Goal: Transaction & Acquisition: Purchase product/service

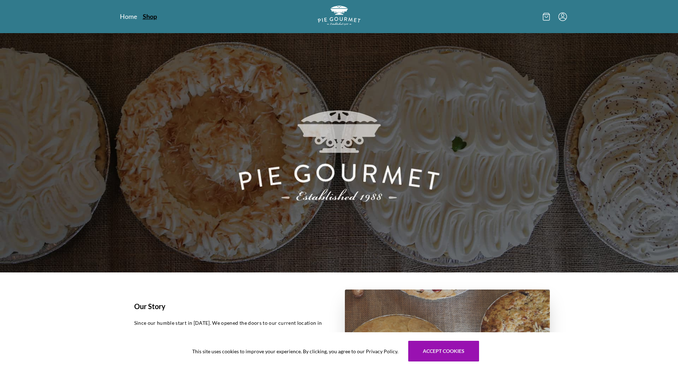
click at [145, 18] on link "Shop" at bounding box center [150, 16] width 14 height 9
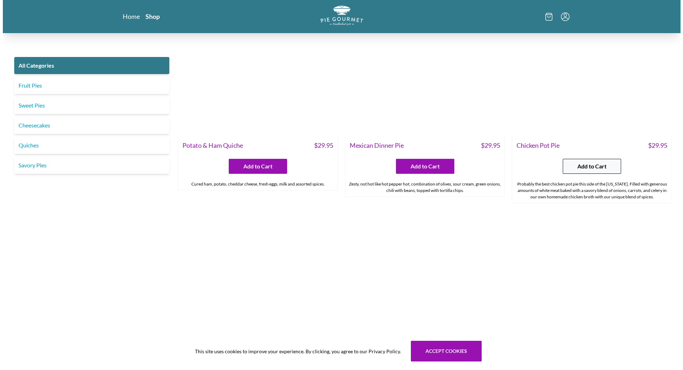
scroll to position [1209, 0]
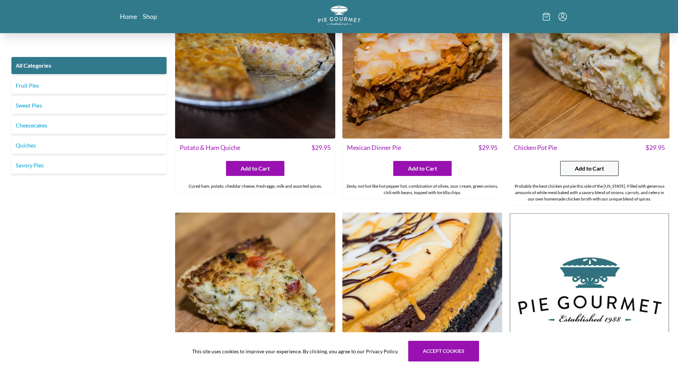
click at [587, 169] on span "Add to Cart" at bounding box center [588, 168] width 29 height 9
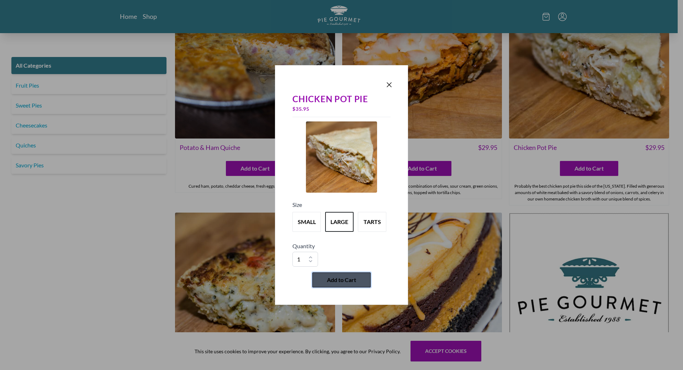
click at [342, 280] on span "Add to Cart" at bounding box center [341, 279] width 29 height 9
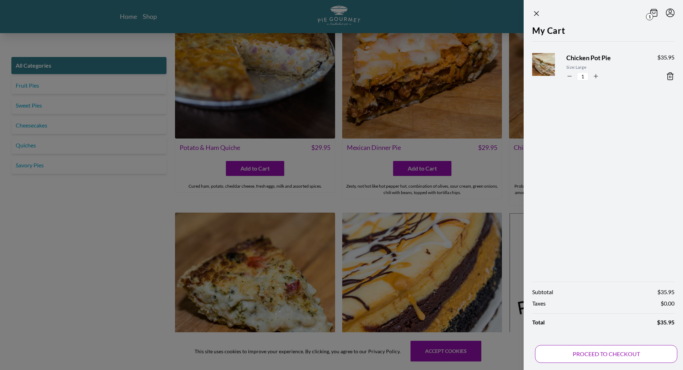
click at [593, 354] on button "PROCEED TO CHECKOUT" at bounding box center [606, 354] width 142 height 18
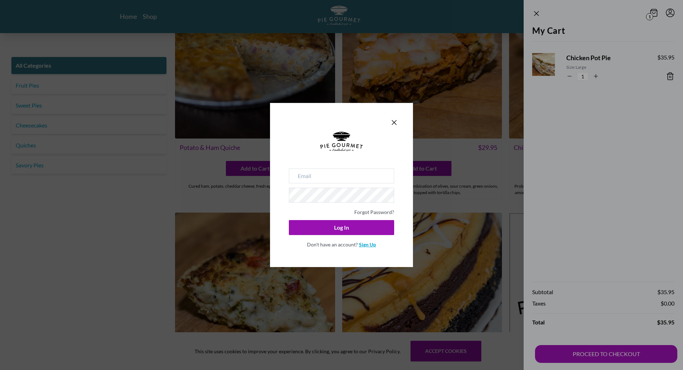
click at [363, 245] on link "Sign Up" at bounding box center [367, 244] width 17 height 6
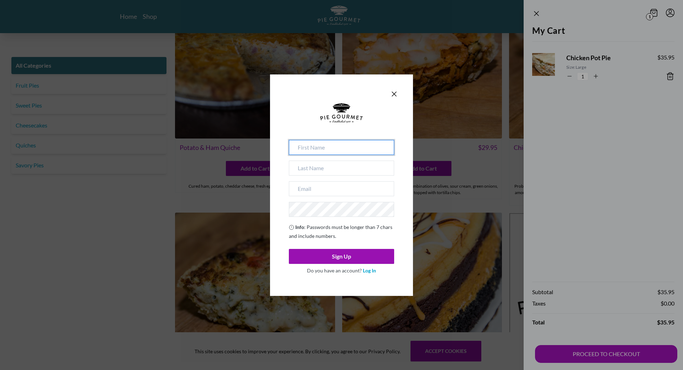
click at [341, 149] on input at bounding box center [341, 147] width 105 height 15
type input "[PERSON_NAME]"
type input "[PERSON_NAME][EMAIL_ADDRESS][PERSON_NAME][DOMAIN_NAME]"
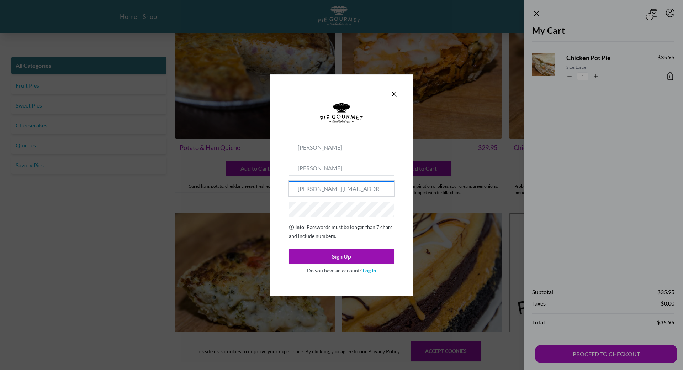
drag, startPoint x: 356, startPoint y: 191, endPoint x: 297, endPoint y: 198, distance: 59.5
click at [297, 198] on div "[PERSON_NAME] [PERSON_NAME][EMAIL_ADDRESS][PERSON_NAME][DOMAIN_NAME] Info : Pas…" at bounding box center [341, 208] width 105 height 137
type input "[EMAIL_ADDRESS][DOMAIN_NAME]"
click at [289, 249] on button "Sign Up" at bounding box center [341, 256] width 105 height 15
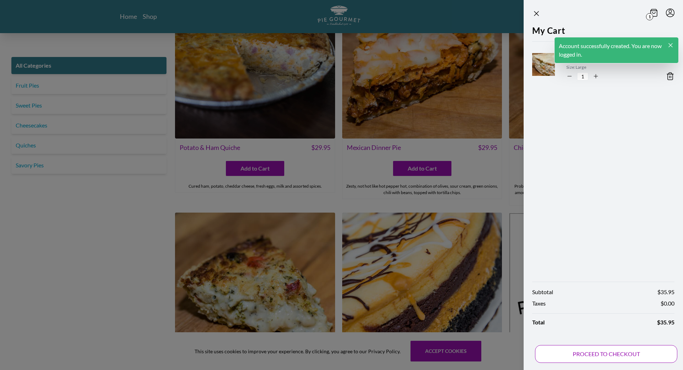
click at [605, 351] on button "PROCEED TO CHECKOUT" at bounding box center [606, 354] width 142 height 18
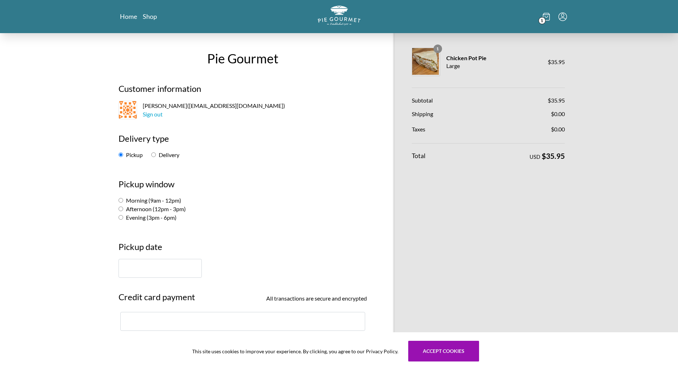
click at [120, 209] on input "Afternoon (12pm - 3pm)" at bounding box center [120, 208] width 5 height 5
radio input "true"
click at [159, 271] on input "text" at bounding box center [159, 268] width 83 height 19
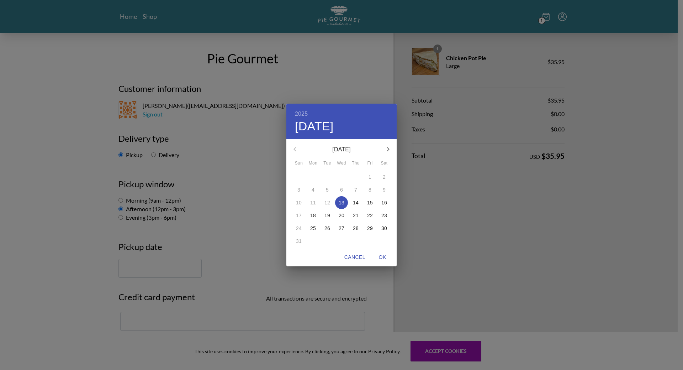
click at [356, 202] on p "14" at bounding box center [356, 202] width 6 height 7
click at [381, 256] on span "OK" at bounding box center [382, 257] width 17 height 9
type input "[DATE]"
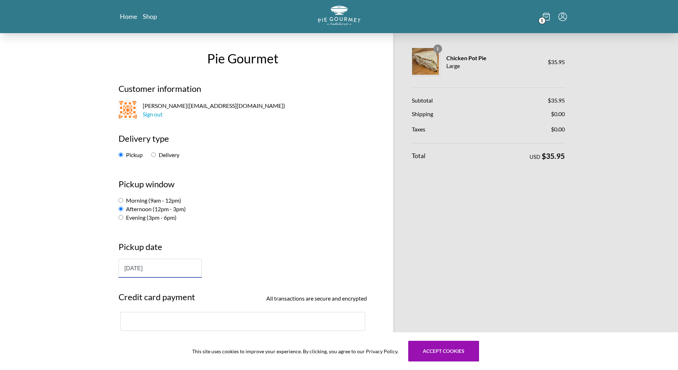
click at [153, 153] on input "Delivery" at bounding box center [153, 154] width 5 height 5
radio input "true"
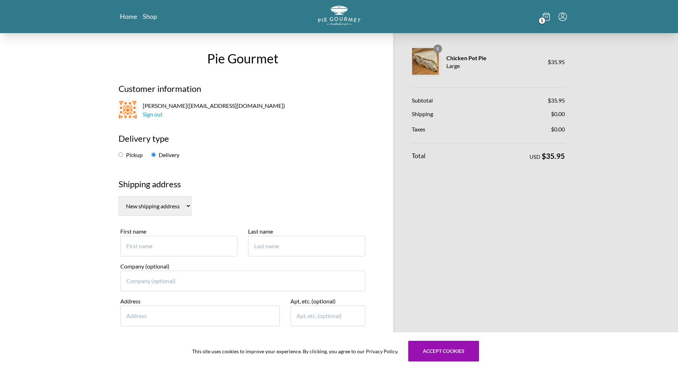
click at [122, 154] on input "Pickup" at bounding box center [120, 154] width 5 height 5
radio input "true"
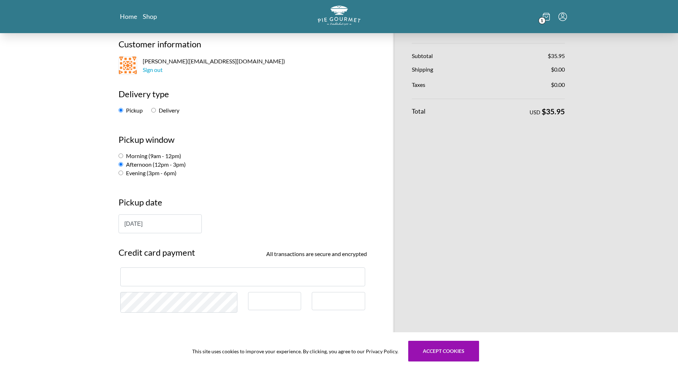
scroll to position [107, 0]
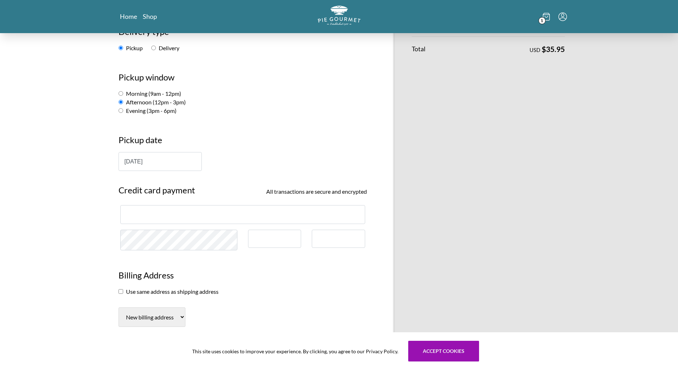
click at [250, 237] on div at bounding box center [274, 238] width 53 height 18
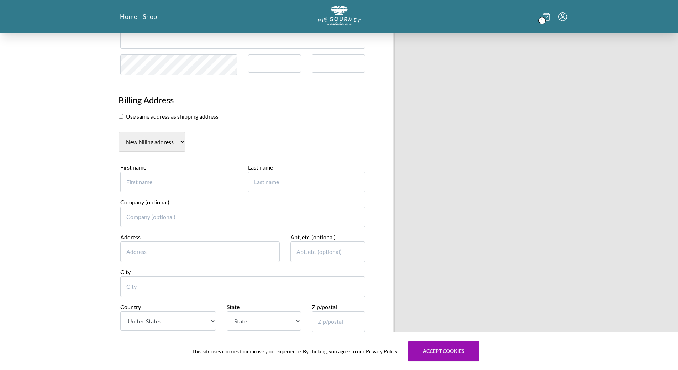
scroll to position [285, 0]
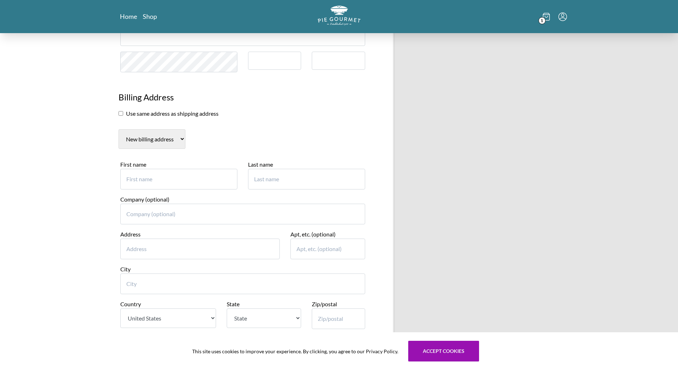
click at [157, 180] on input "First name" at bounding box center [178, 179] width 117 height 21
type input "[PERSON_NAME]"
type input "6"
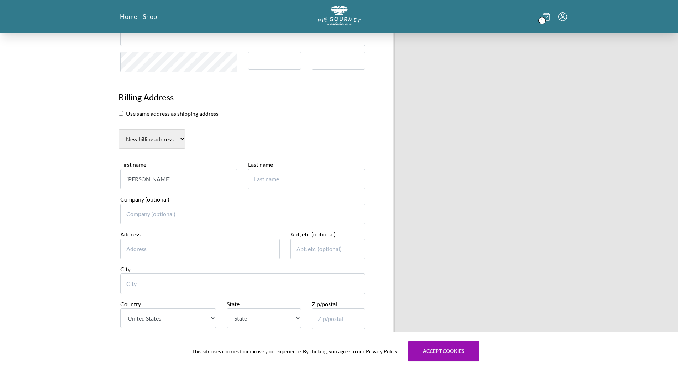
type input "[PERSON_NAME]"
click at [152, 251] on input "Address" at bounding box center [200, 248] width 160 height 21
type input "[STREET_ADDRESS]"
type input "Annandale"
select select "VA"
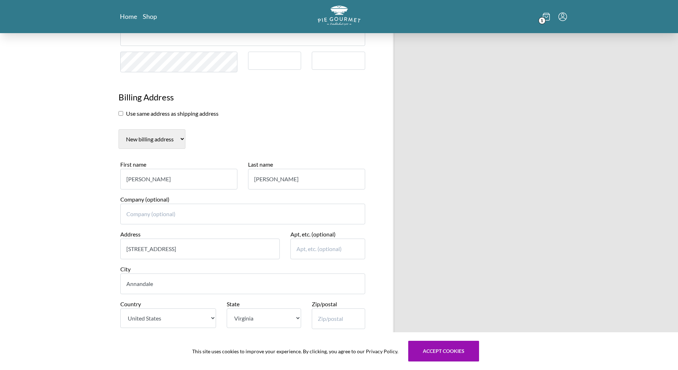
type input "22003"
type input "7035770177"
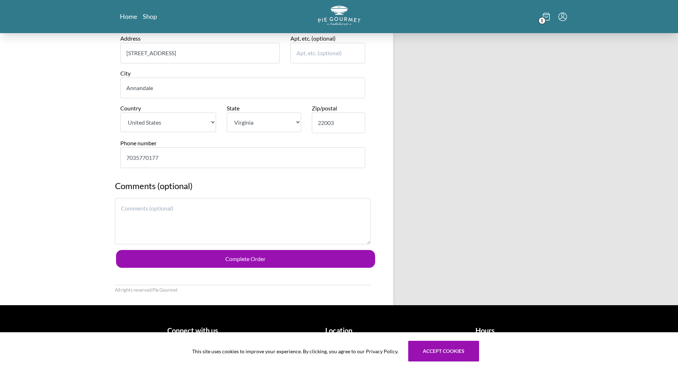
scroll to position [488, 0]
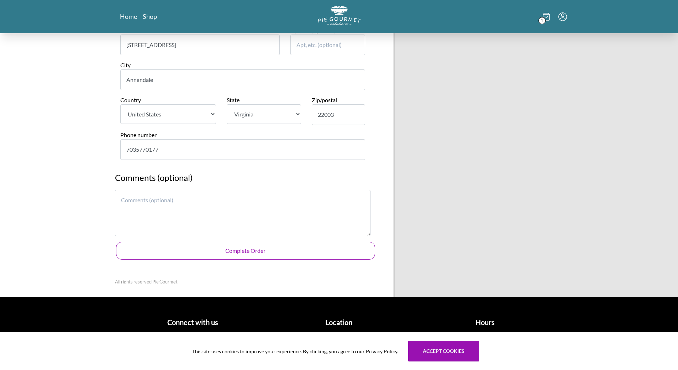
click at [235, 251] on button "Complete Order" at bounding box center [245, 251] width 259 height 18
